Goal: Obtain resource: Download file/media

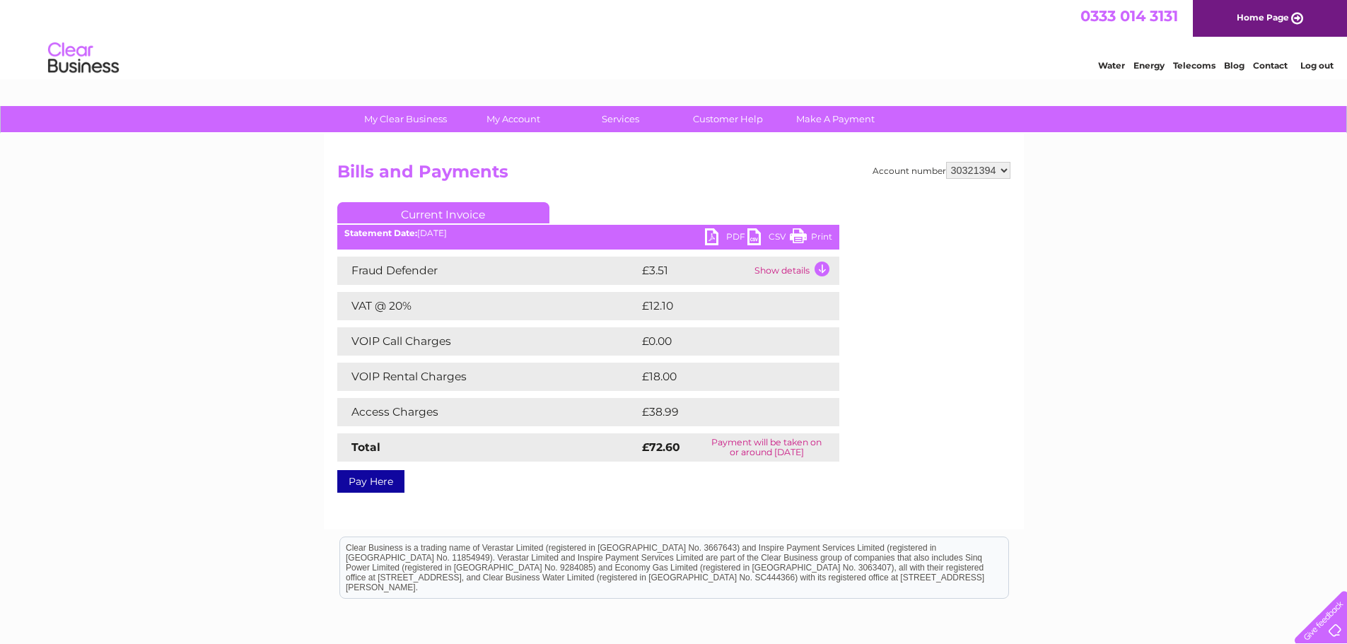
click at [1002, 170] on select "1018270 1053739 30320017 30321394" at bounding box center [978, 170] width 64 height 17
select select "1053739"
click at [946, 162] on select "1018270 1053739 30320017 30321394" at bounding box center [978, 170] width 64 height 17
click at [1082, 289] on div "My Clear Business Login Details My Details My Preferences Link Account My Accou…" at bounding box center [673, 438] width 1347 height 665
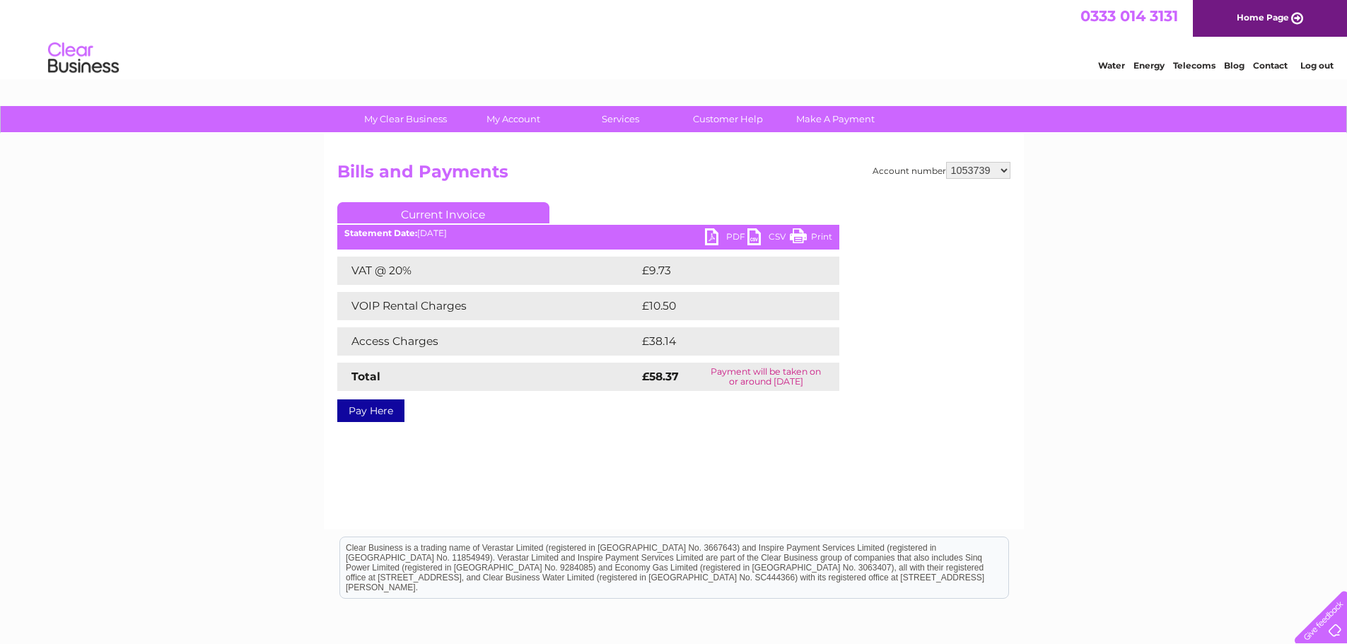
click at [724, 237] on link "PDF" at bounding box center [726, 238] width 42 height 20
click at [1002, 169] on select "1018270 1053739 30320017 30321394" at bounding box center [978, 170] width 64 height 17
select select "30320017"
click at [946, 162] on select "1018270 1053739 30320017 30321394" at bounding box center [978, 170] width 64 height 17
click at [719, 235] on link "PDF" at bounding box center [726, 238] width 42 height 20
